Goal: Communication & Community: Answer question/provide support

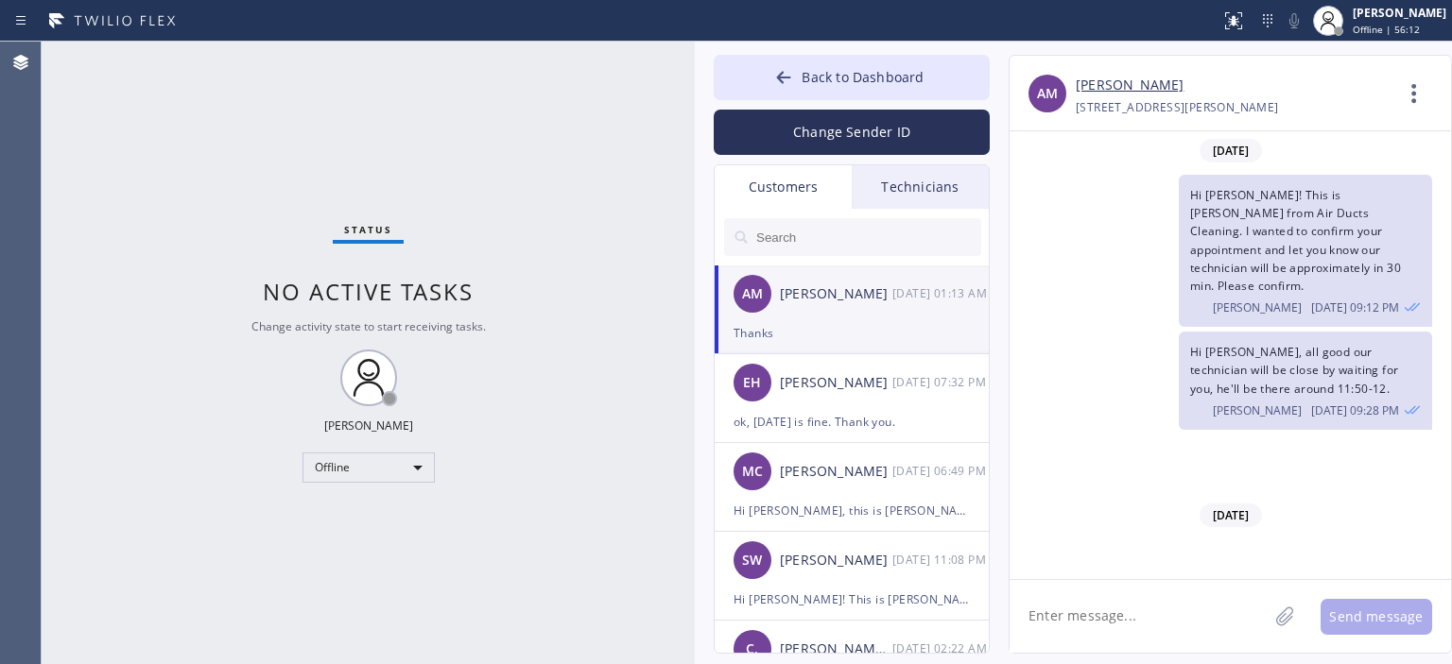
scroll to position [666, 0]
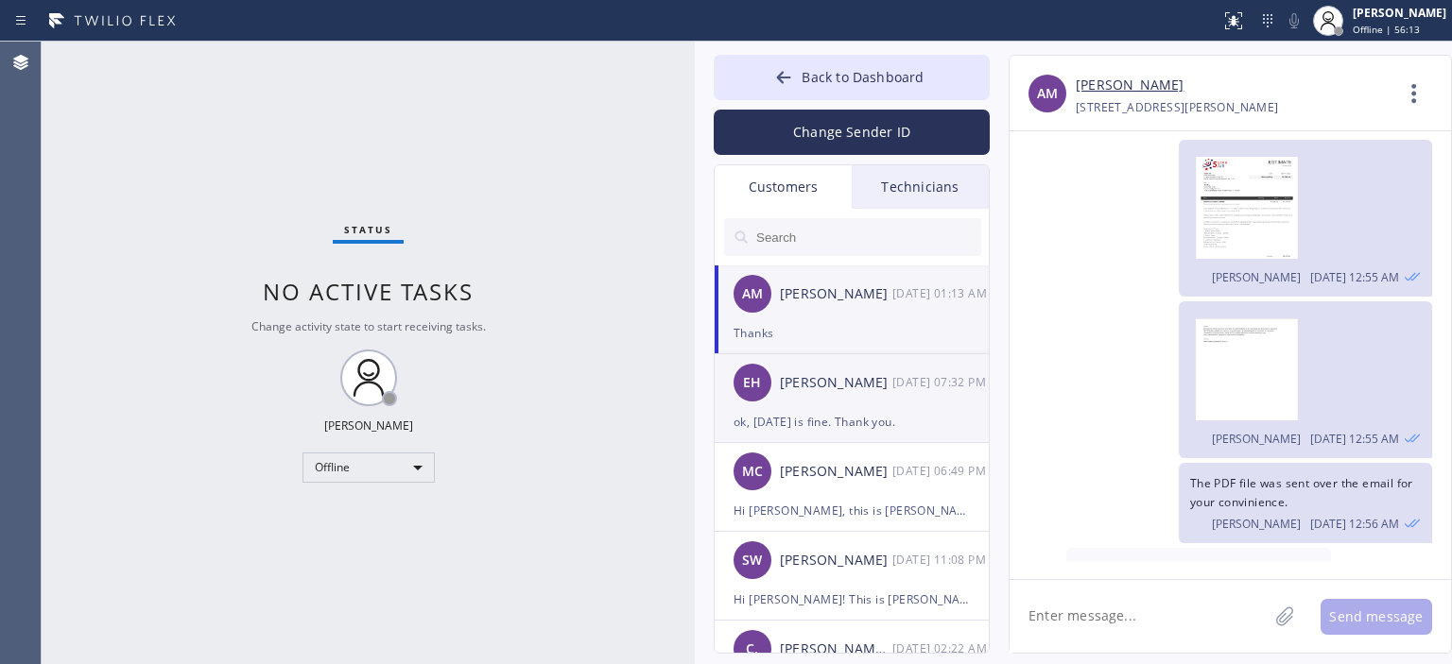
click at [864, 379] on div "[PERSON_NAME]" at bounding box center [836, 383] width 112 height 22
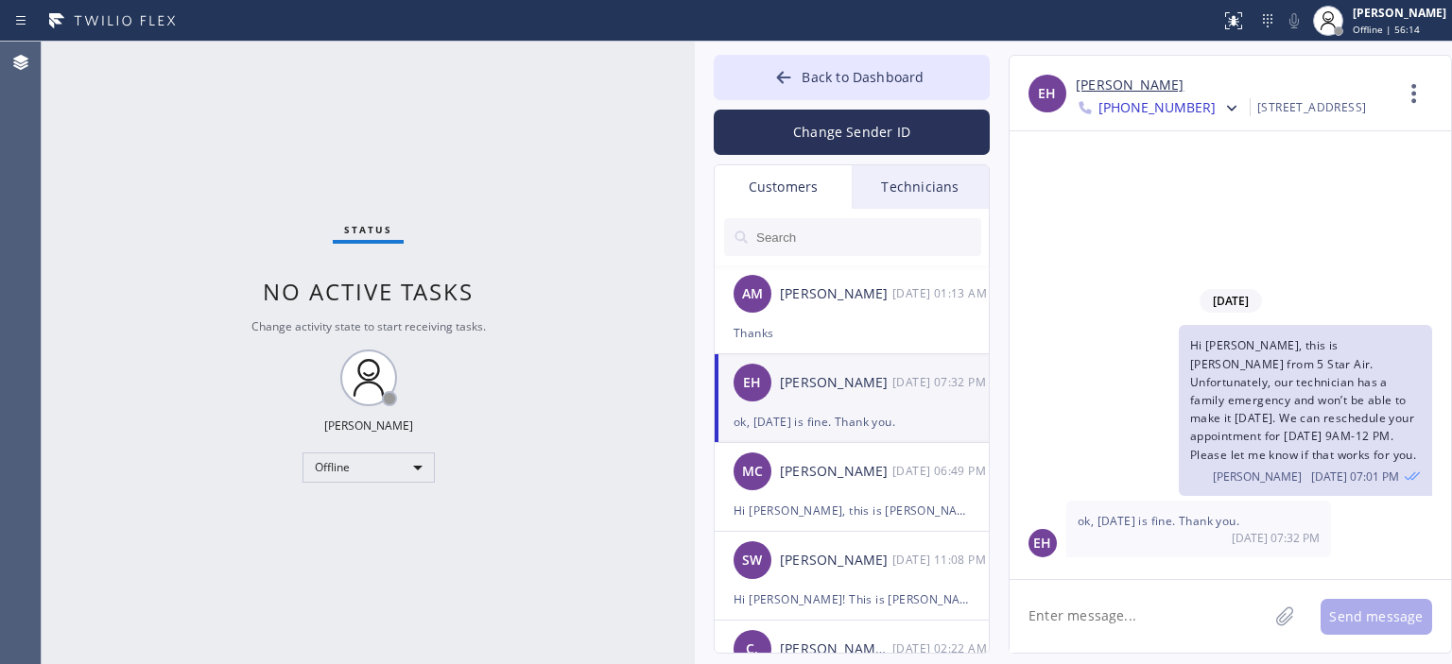
scroll to position [0, 0]
click at [858, 324] on div "Thanks" at bounding box center [851, 333] width 236 height 22
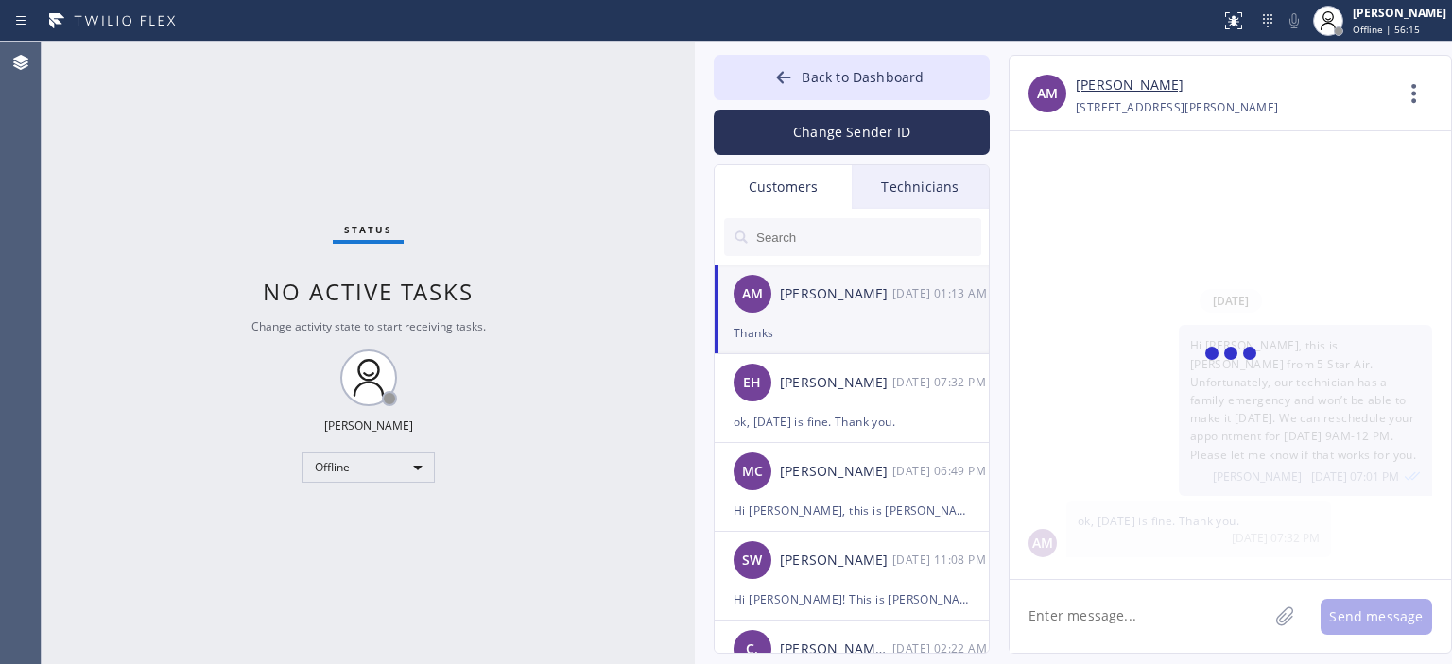
scroll to position [666, 0]
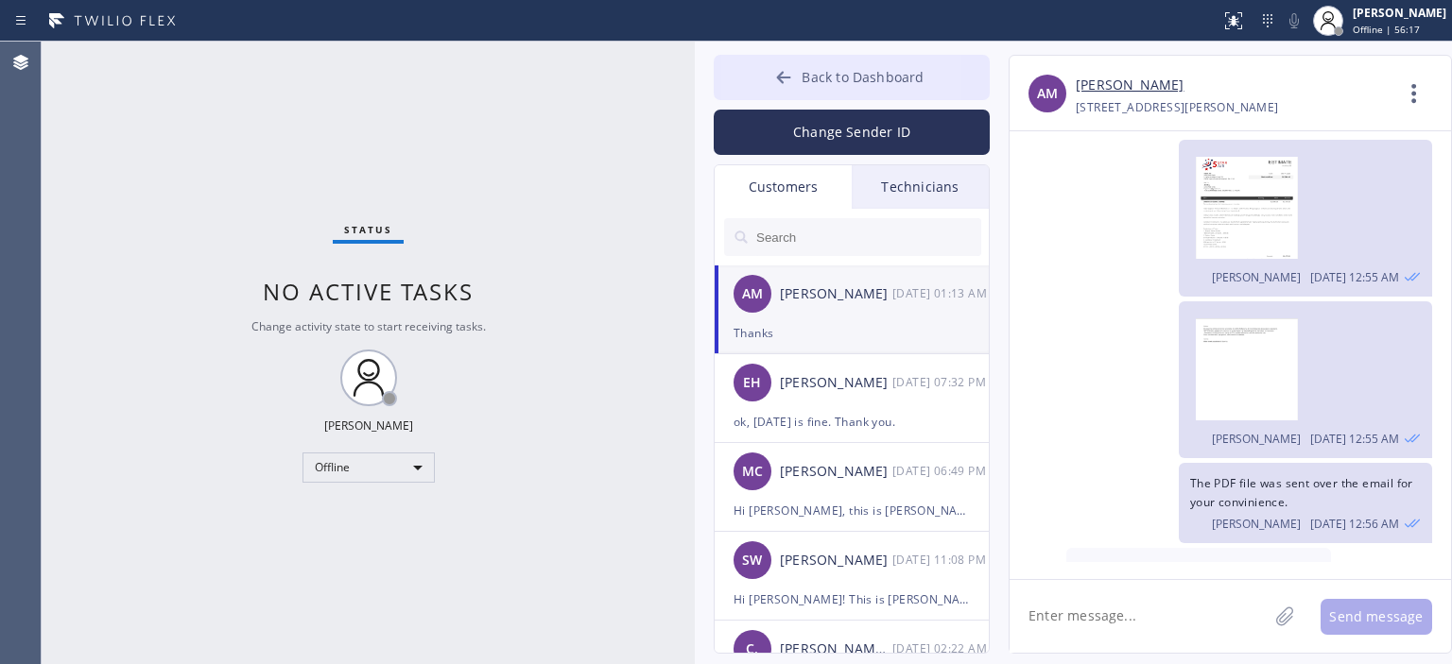
click at [754, 82] on button "Back to Dashboard" at bounding box center [852, 77] width 276 height 45
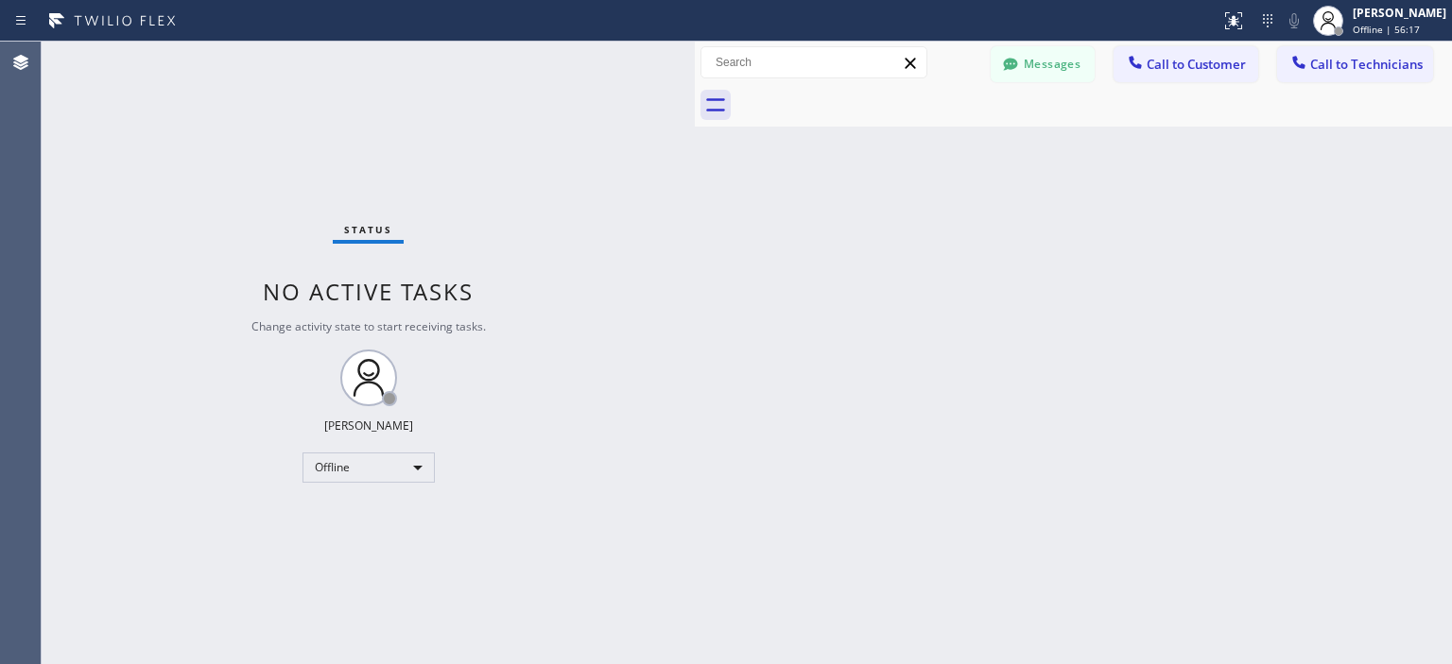
click at [754, 82] on div "Messages Call to Customer Call to Technicians Outbound call Location Search loc…" at bounding box center [1073, 63] width 757 height 43
click at [1066, 71] on button "Messages" at bounding box center [1042, 64] width 104 height 36
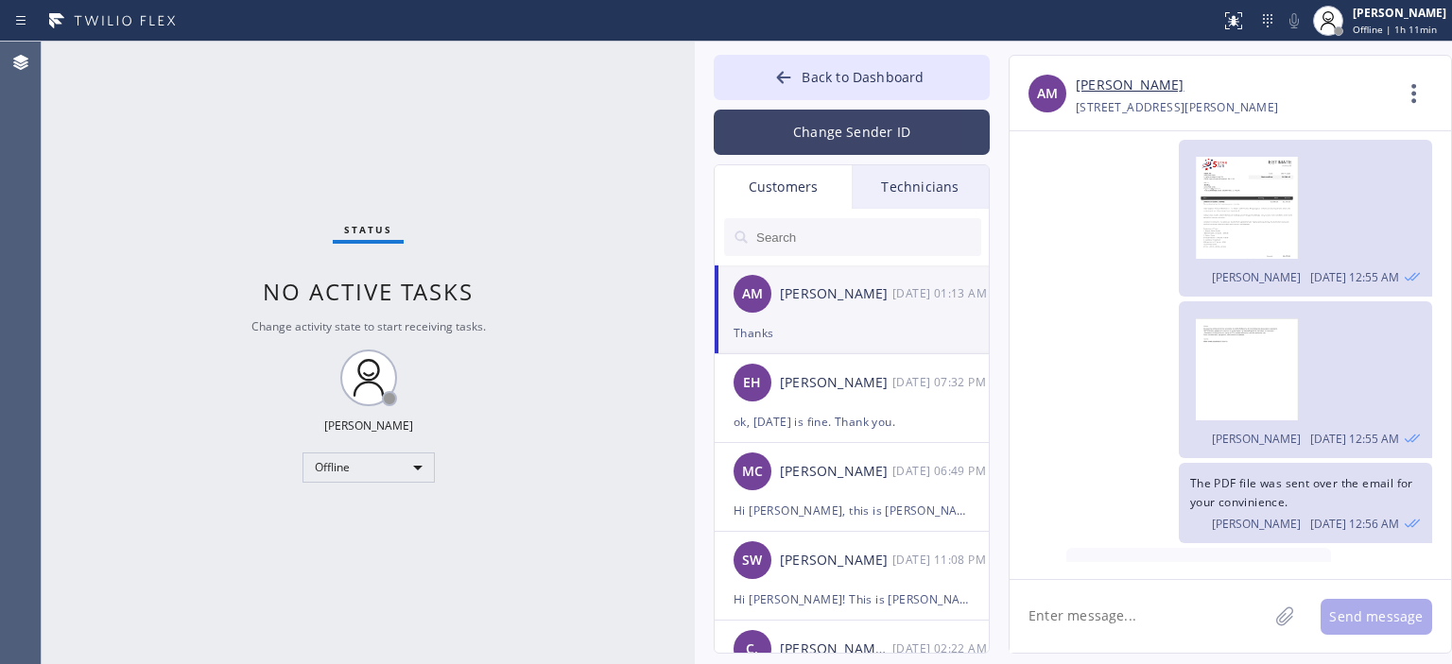
click at [854, 133] on button "Change Sender ID" at bounding box center [852, 132] width 276 height 45
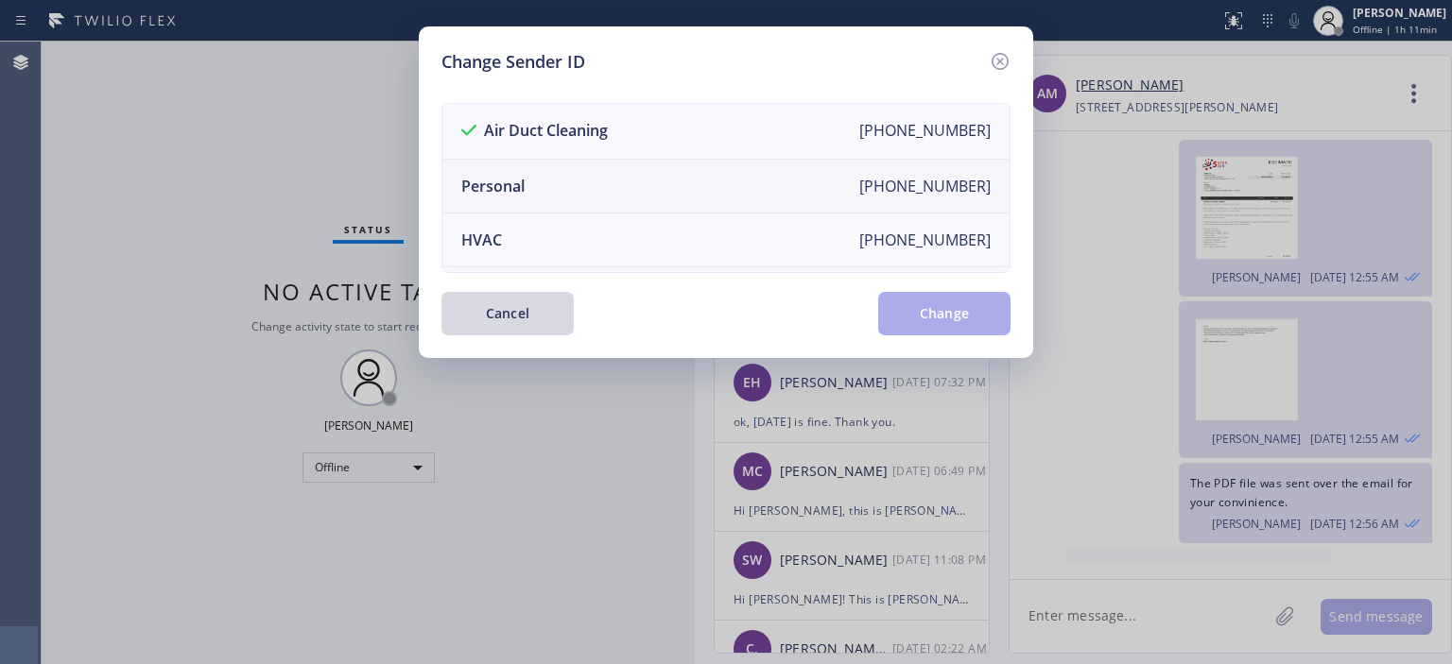
click at [597, 178] on li "Personal [PHONE_NUMBER]" at bounding box center [725, 187] width 567 height 54
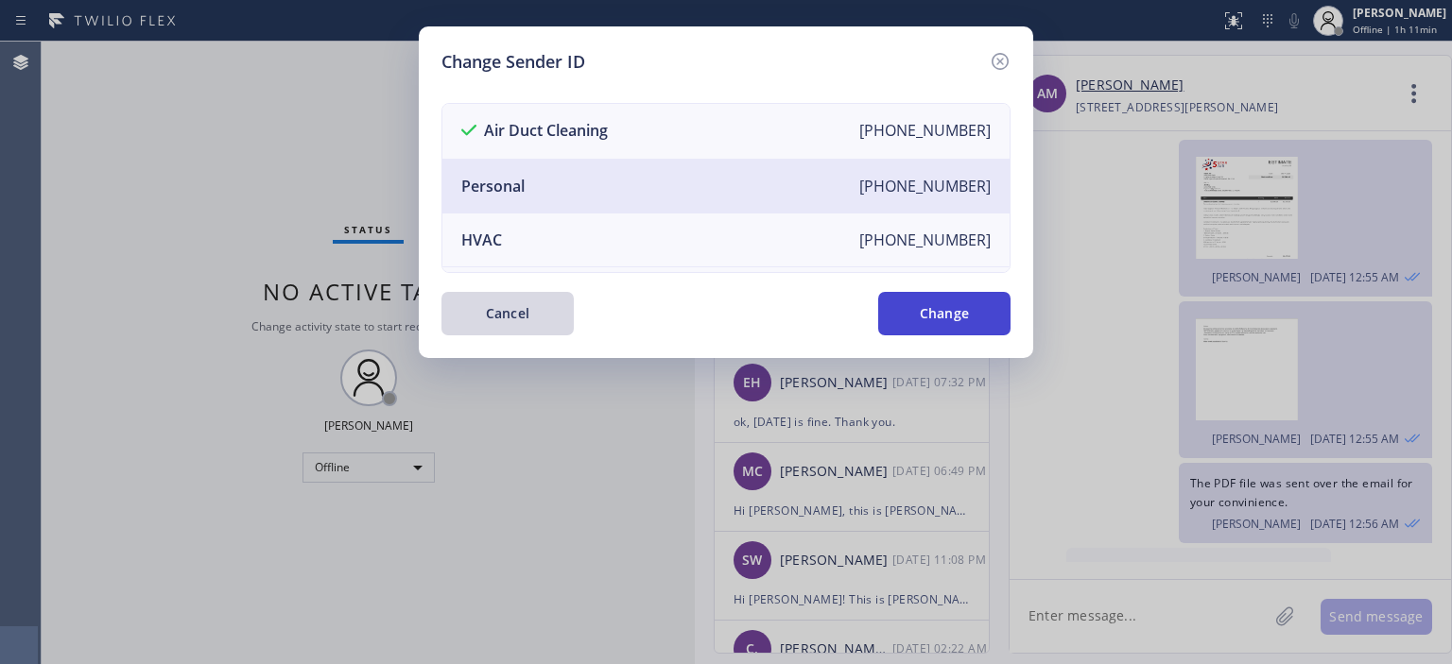
click at [941, 311] on button "Change" at bounding box center [944, 313] width 132 height 43
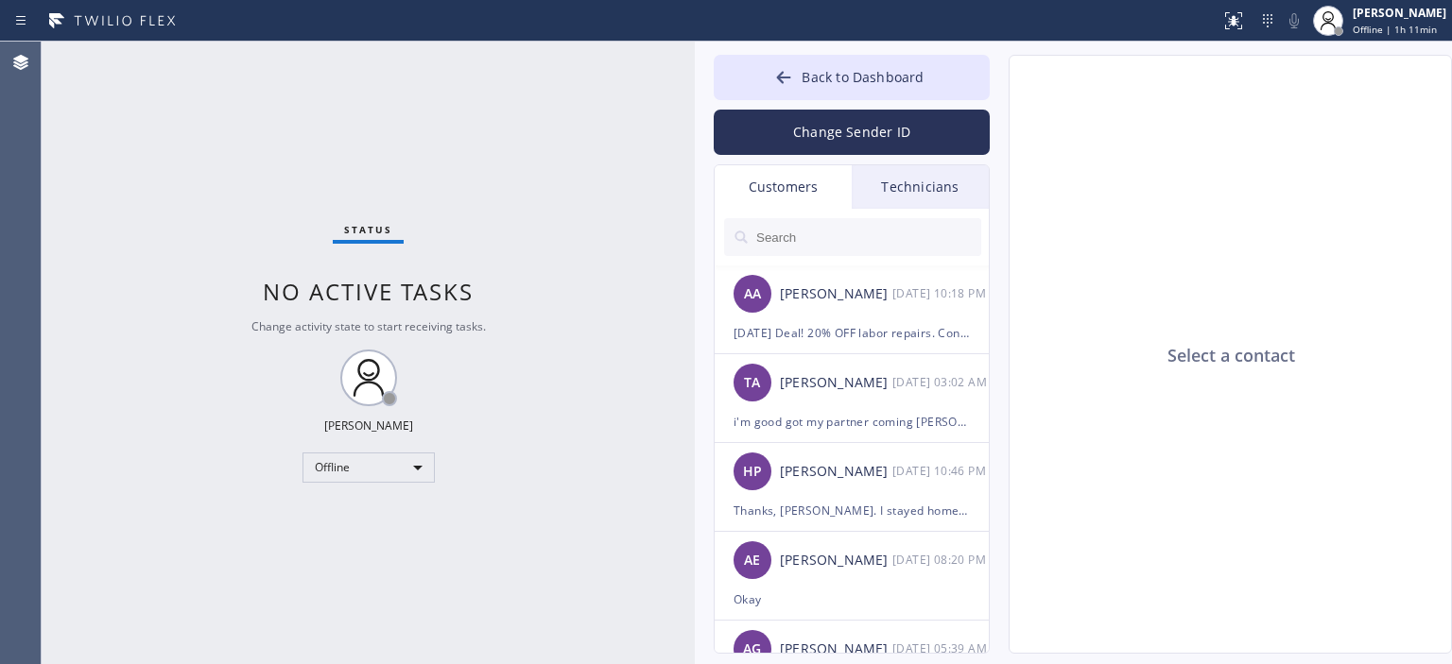
click at [902, 194] on div "Technicians" at bounding box center [920, 186] width 137 height 43
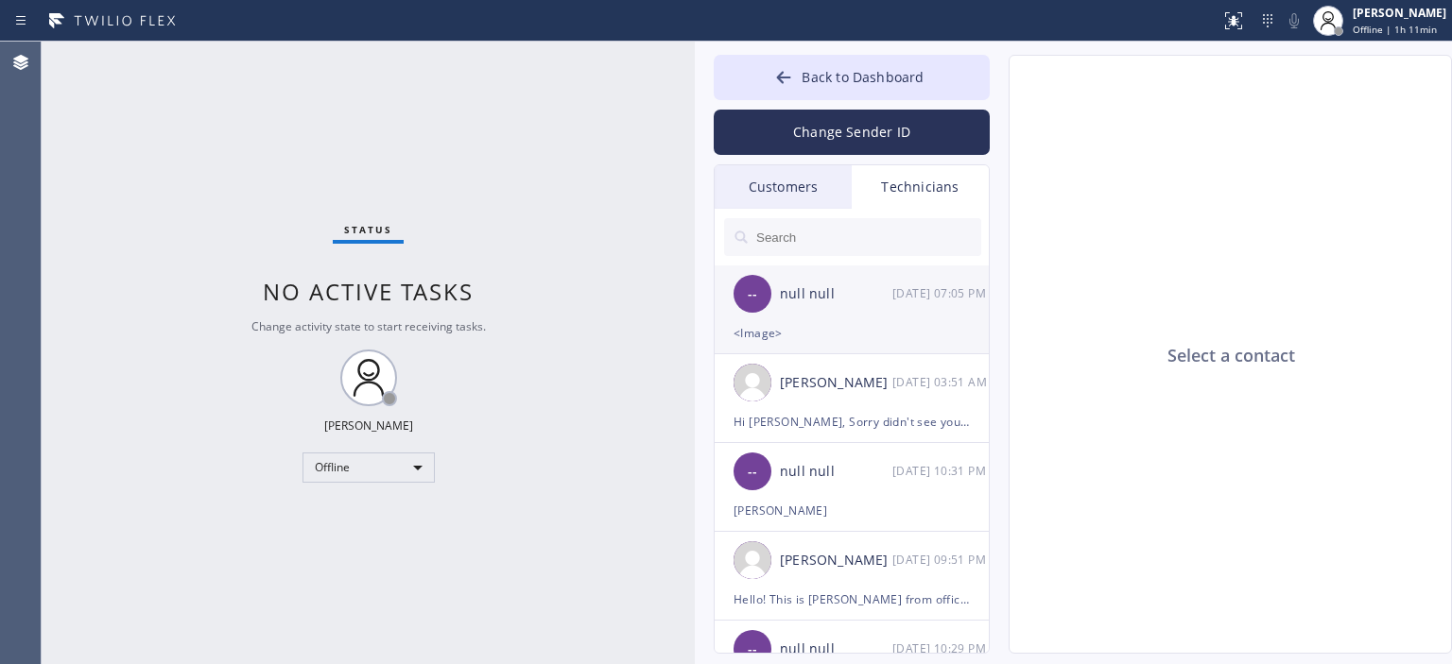
click at [849, 307] on div "-- null null [DATE] 07:05 PM" at bounding box center [852, 294] width 276 height 57
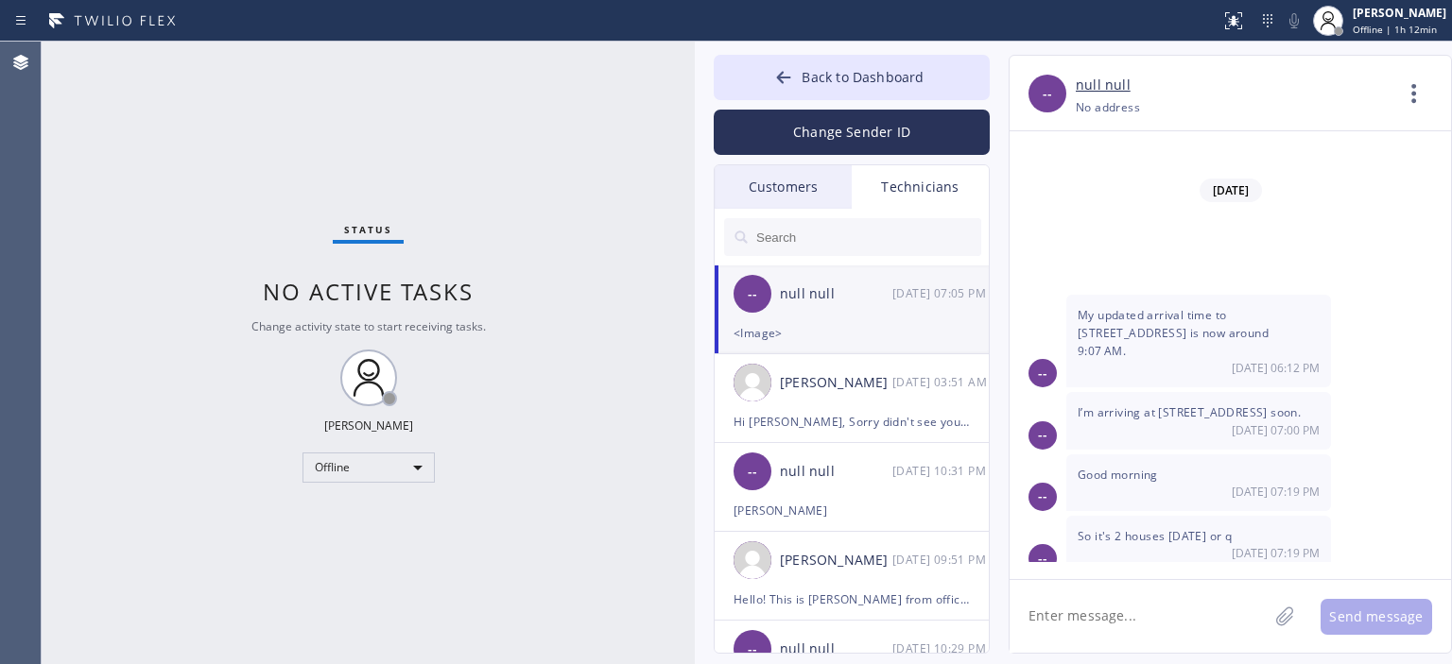
scroll to position [12634, 0]
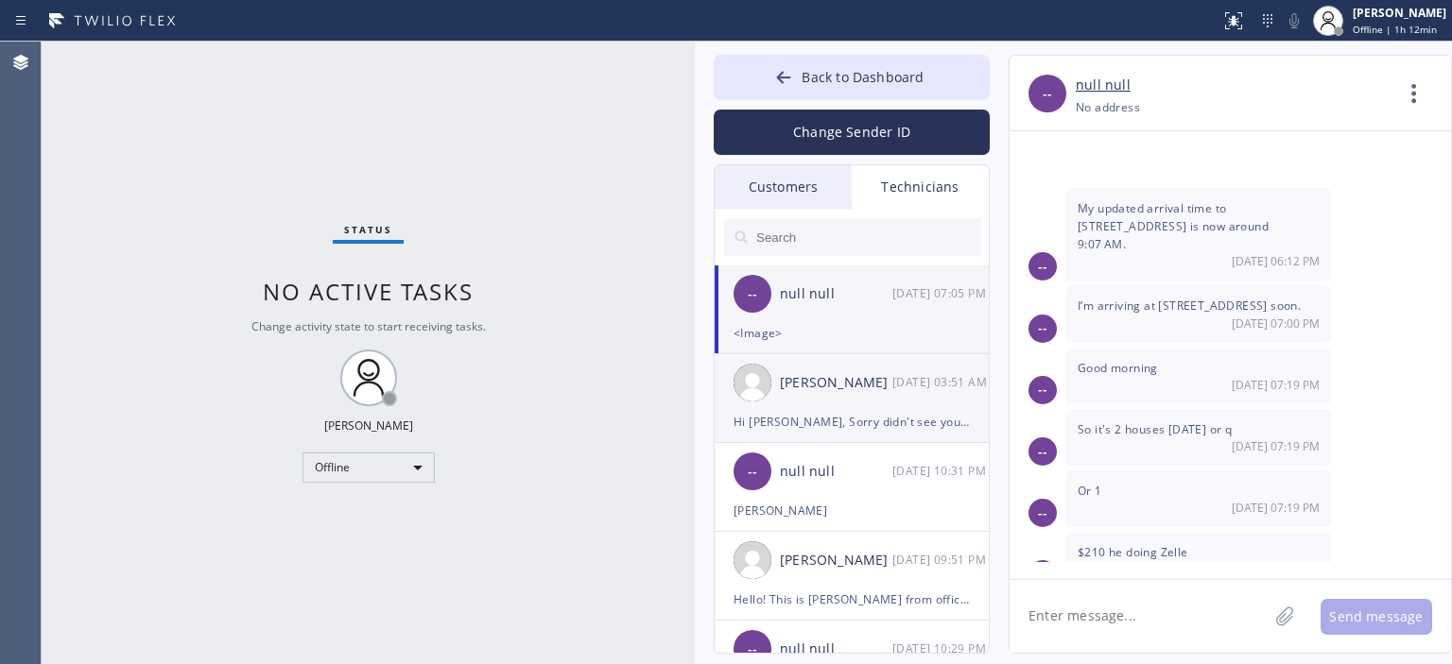
click at [911, 415] on div "Hi [PERSON_NAME], Sorry didn't see your text, will be dn there in [DATE]" at bounding box center [851, 422] width 236 height 22
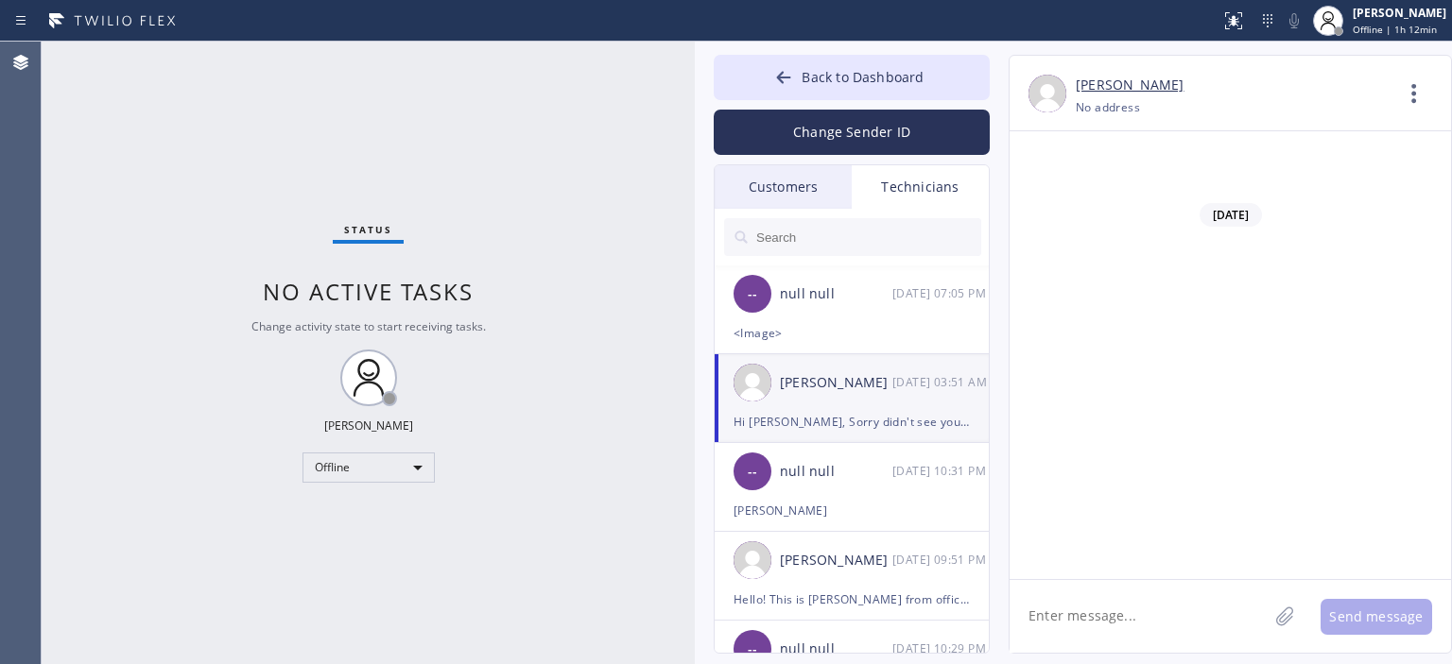
scroll to position [135460, 0]
click at [1122, 628] on textarea at bounding box center [1138, 616] width 258 height 73
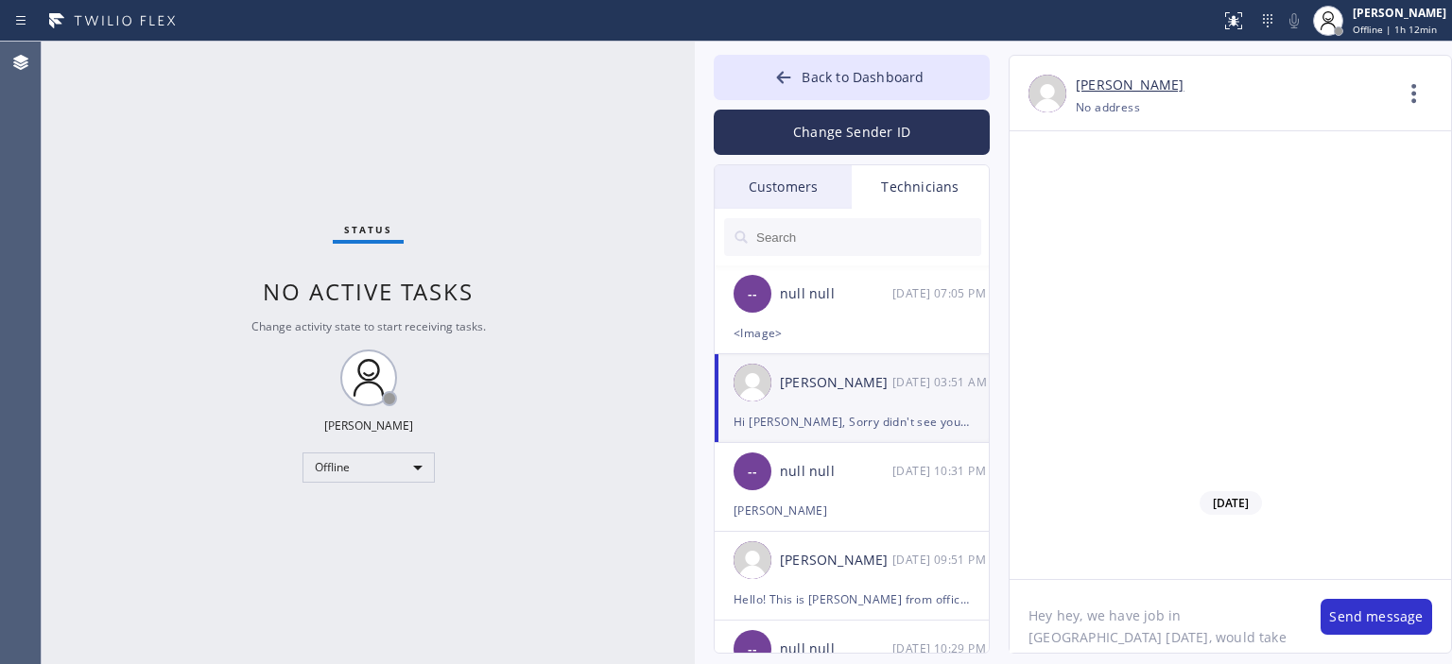
scroll to position [15, 0]
type textarea "Hey hey, we have job in [GEOGRAPHIC_DATA] [DATE], would take it? or better resc…"
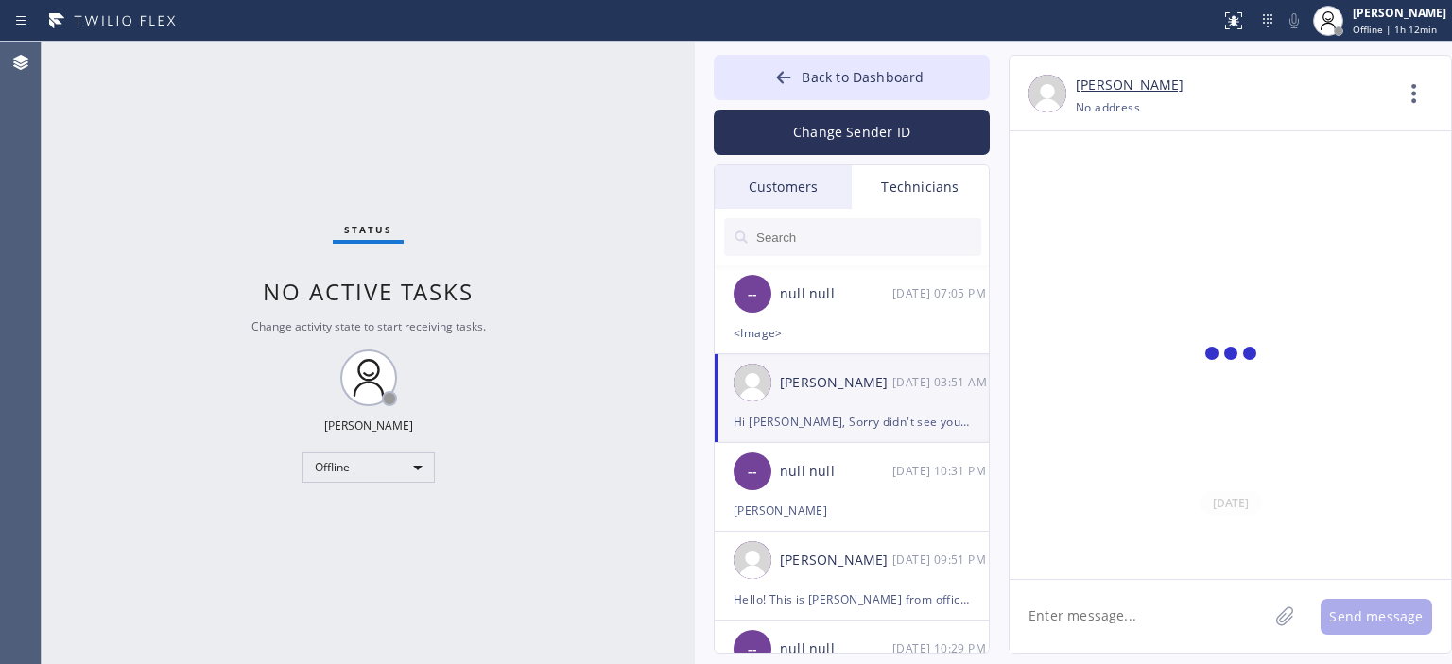
scroll to position [0, 0]
click at [886, 140] on button "Change Sender ID" at bounding box center [852, 132] width 276 height 45
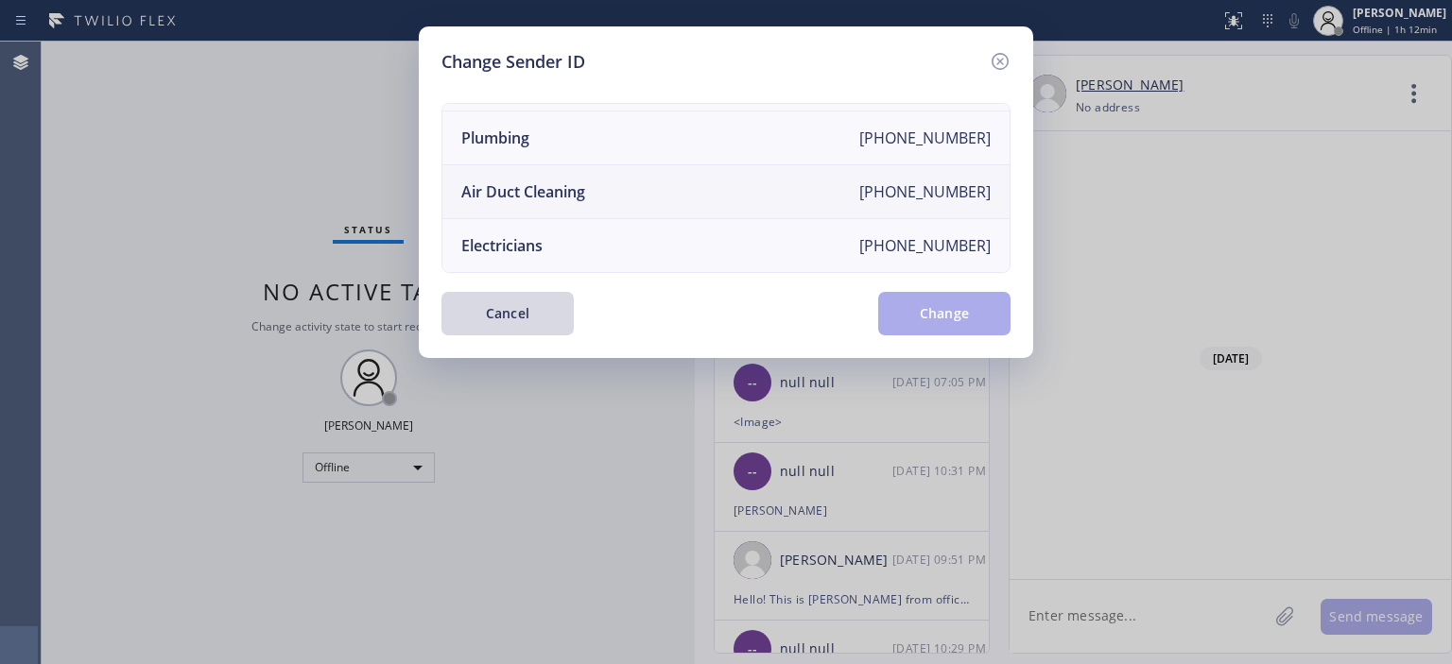
scroll to position [220, 0]
click at [636, 191] on li "Air Duct Cleaning [PHONE_NUMBER]" at bounding box center [725, 192] width 567 height 54
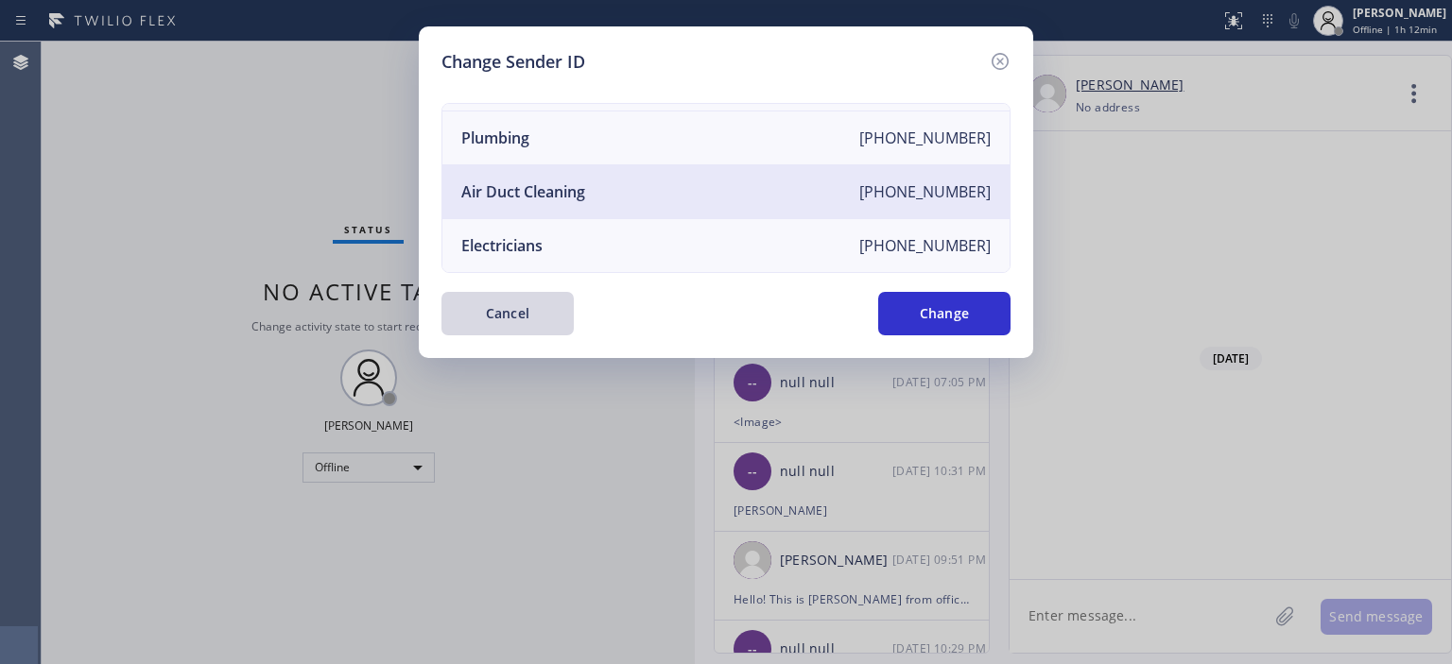
drag, startPoint x: 972, startPoint y: 332, endPoint x: 954, endPoint y: 318, distance: 22.9
click at [972, 332] on button "Change" at bounding box center [944, 313] width 132 height 43
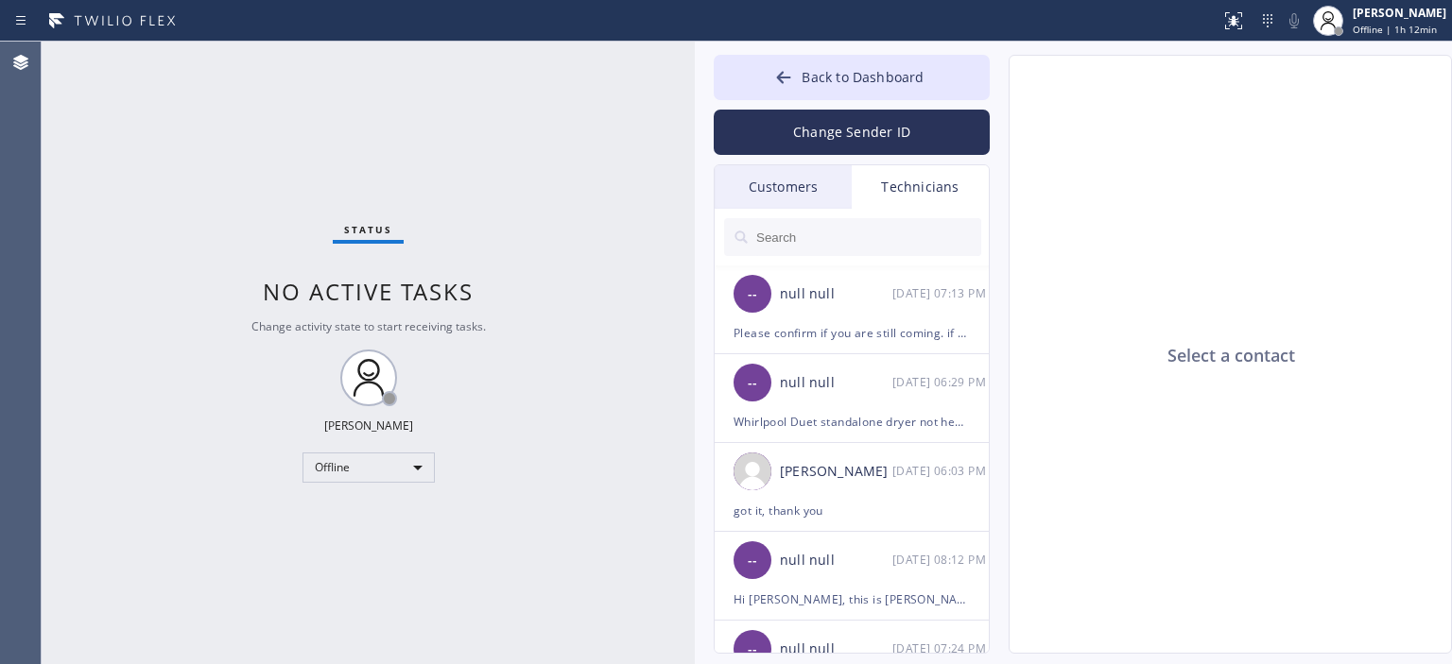
click at [794, 181] on div "Customers" at bounding box center [782, 186] width 137 height 43
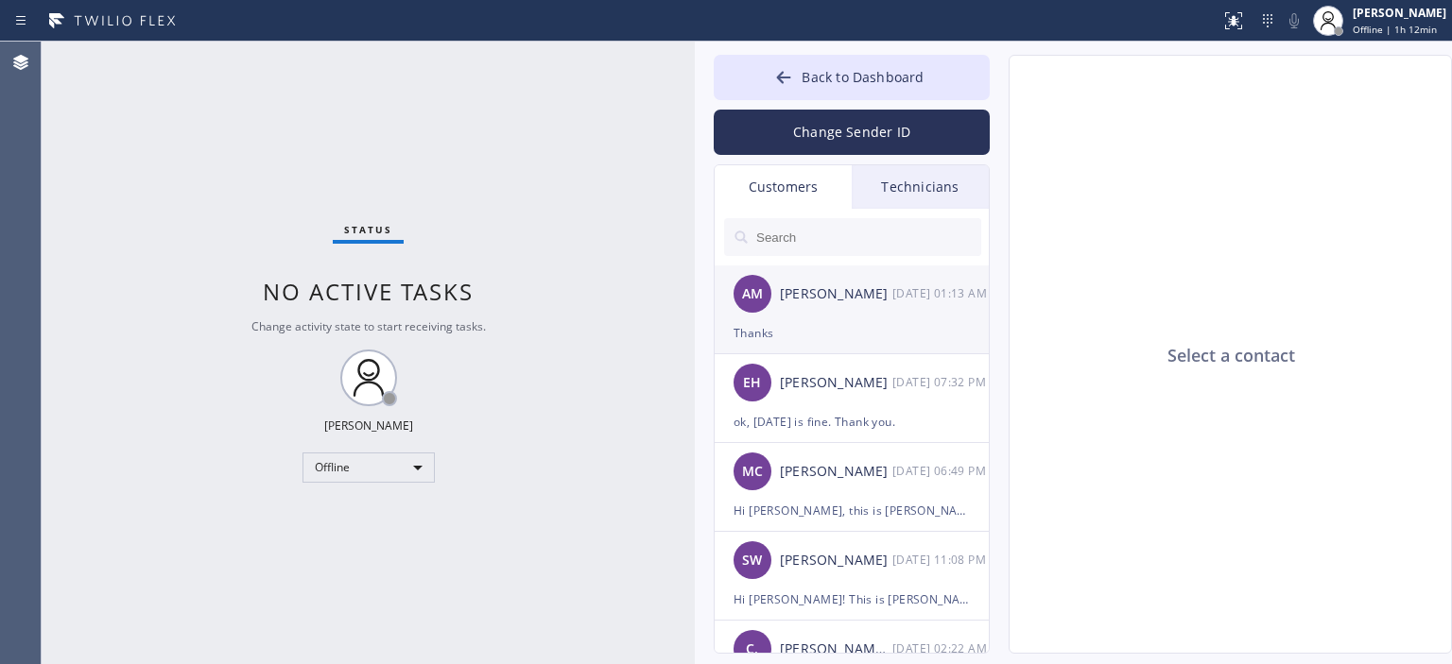
click at [839, 311] on div "AM [PERSON_NAME] [DATE] 01:13 AM" at bounding box center [852, 294] width 276 height 57
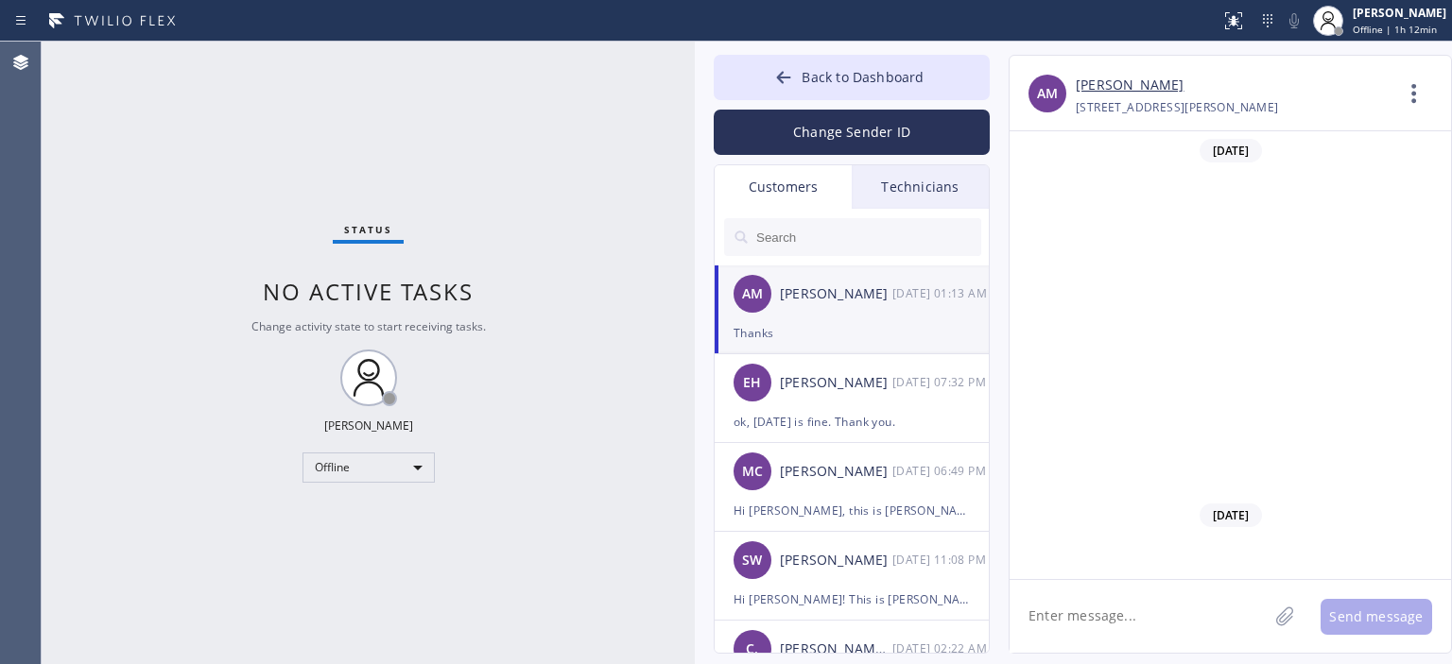
scroll to position [666, 0]
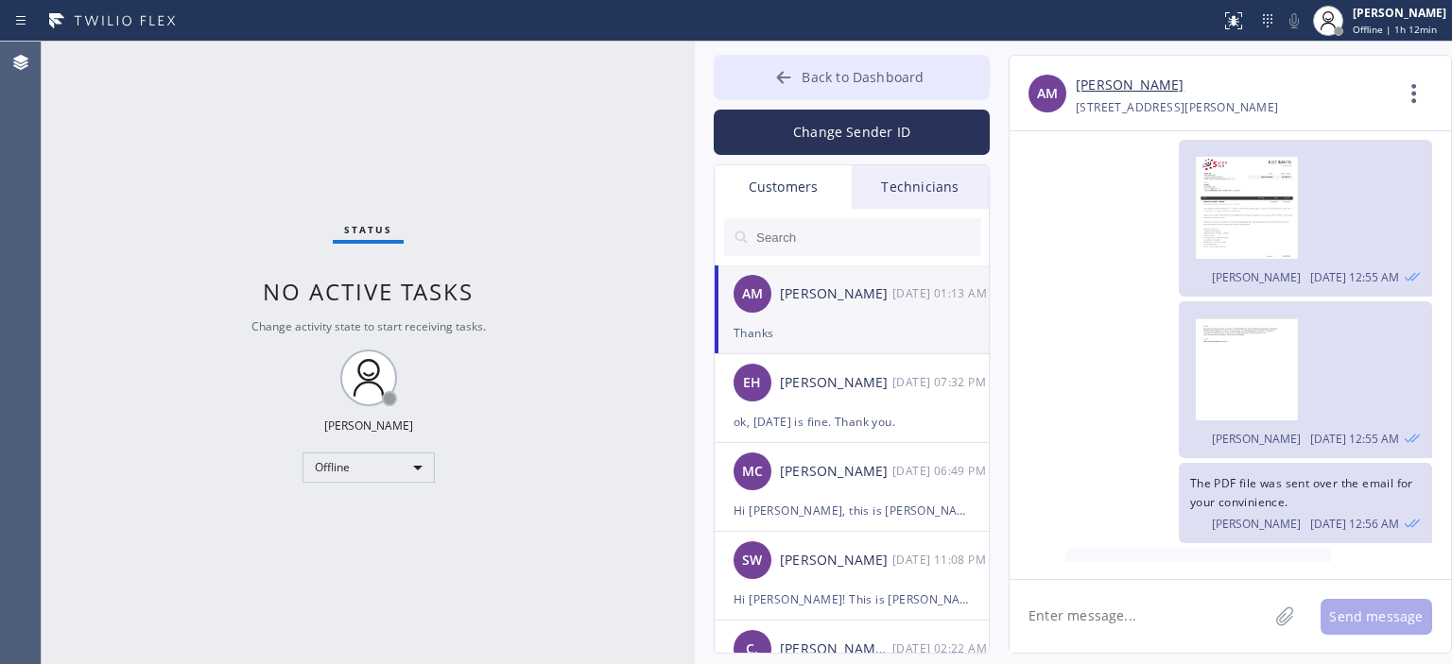
click at [764, 83] on button "Back to Dashboard" at bounding box center [852, 77] width 276 height 45
